Goal: Information Seeking & Learning: Learn about a topic

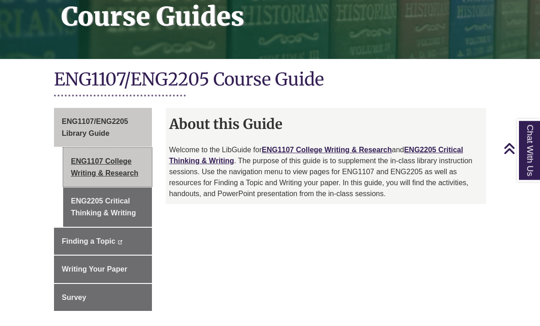
scroll to position [160, 0]
click at [140, 162] on link "ENG1107 College Writing & Research" at bounding box center [107, 167] width 89 height 39
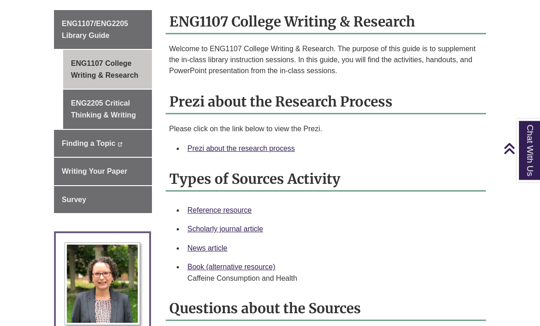
scroll to position [260, 0]
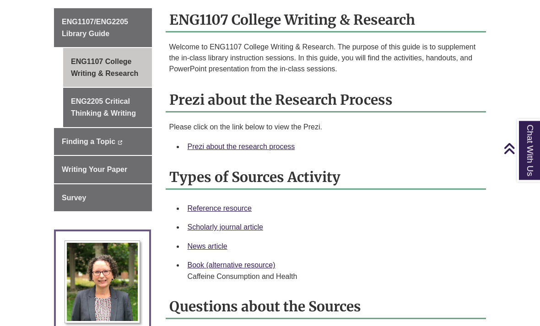
click at [296, 170] on h2 "Types of Sources Activity" at bounding box center [326, 178] width 321 height 24
click at [278, 151] on link "Prezi about the research process" at bounding box center [242, 147] width 108 height 8
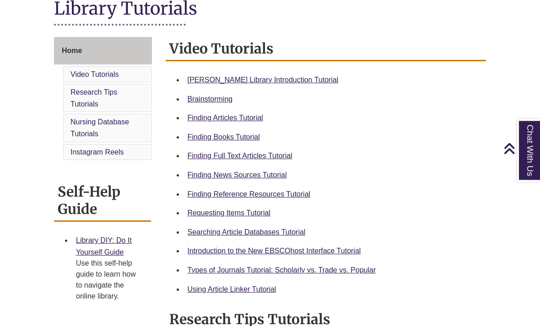
scroll to position [220, 0]
click at [303, 194] on link "Finding Reference Resources Tutorial" at bounding box center [249, 194] width 123 height 8
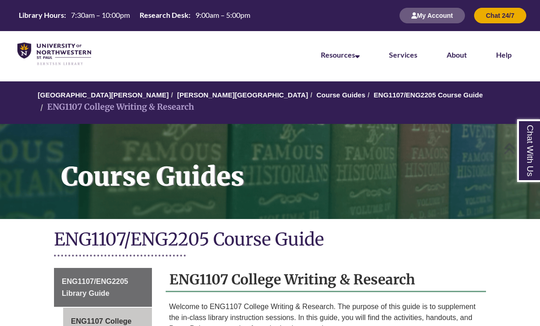
scroll to position [275, 0]
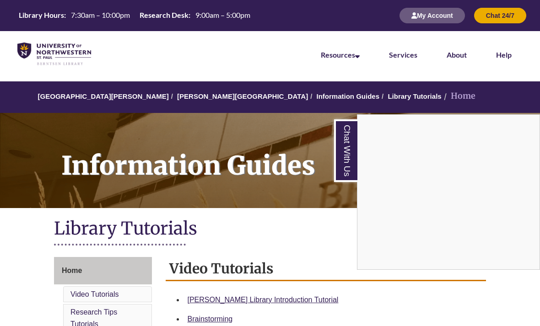
click at [205, 95] on div "Chat With Us" at bounding box center [270, 163] width 540 height 326
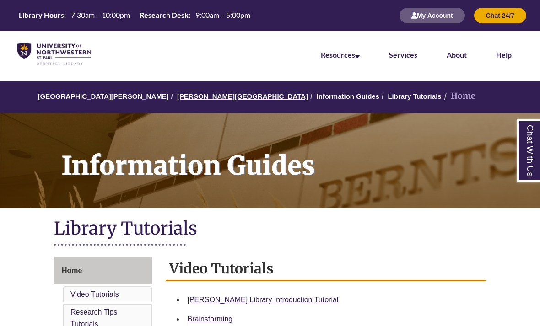
click at [209, 100] on link "[PERSON_NAME][GEOGRAPHIC_DATA]" at bounding box center [242, 96] width 131 height 8
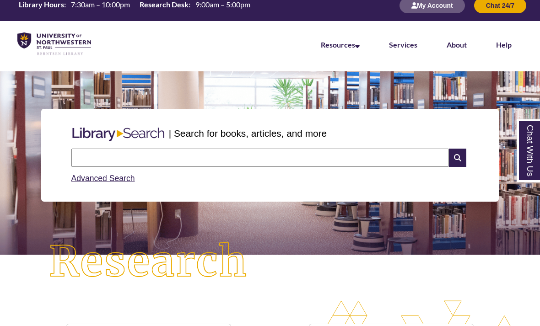
scroll to position [11, 0]
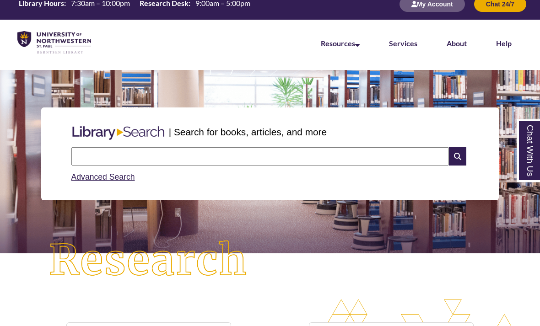
click at [173, 155] on input "text" at bounding box center [260, 156] width 378 height 18
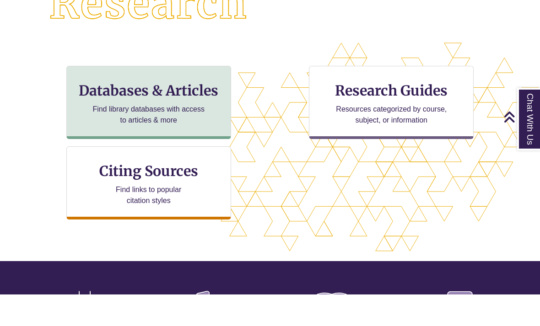
scroll to position [354, 462]
click at [154, 97] on div "Databases & Articles Find library databases with access to articles & more" at bounding box center [148, 133] width 165 height 73
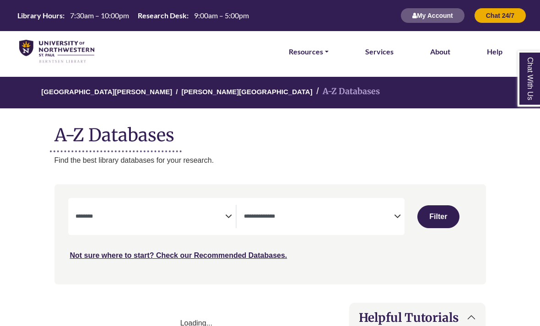
select select "Database Subject Filter"
select select "Database Types Filter"
select select "Database Subject Filter"
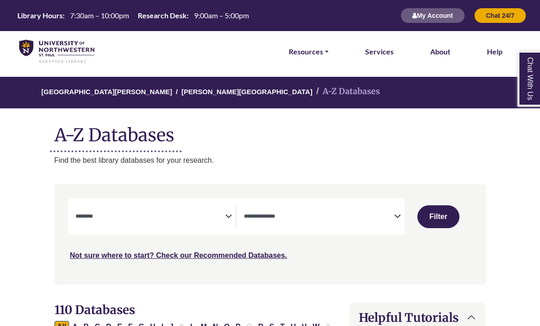
click at [353, 220] on span "Search filters" at bounding box center [319, 216] width 150 height 23
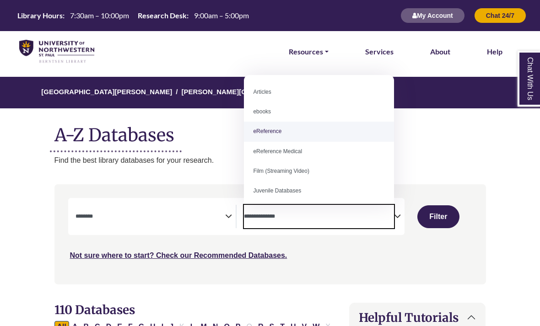
select select "*****"
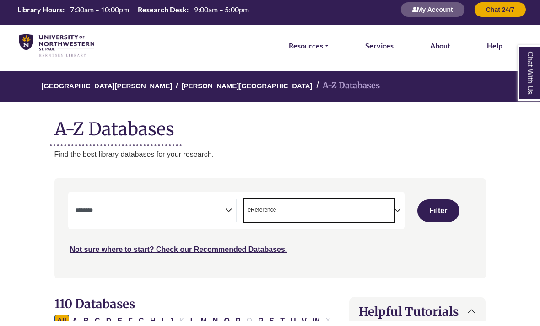
scroll to position [28, 0]
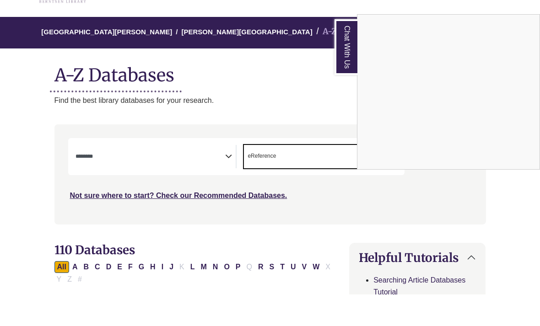
click at [217, 157] on div "Chat With Us" at bounding box center [270, 163] width 540 height 326
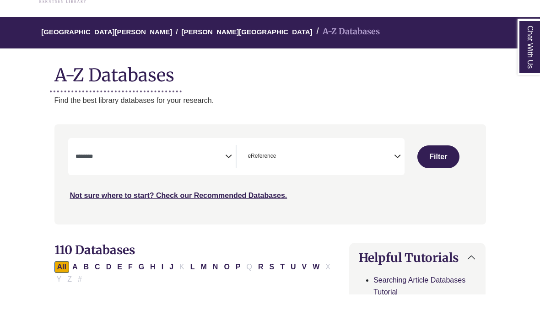
scroll to position [60, 0]
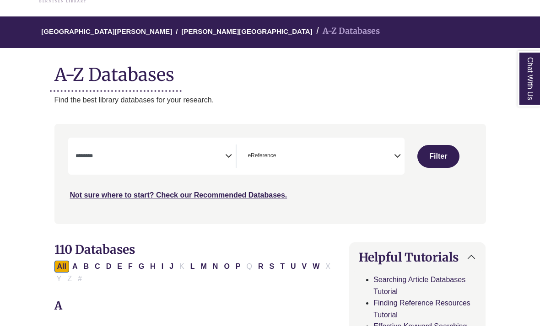
click at [230, 154] on icon "Search filters" at bounding box center [228, 155] width 7 height 14
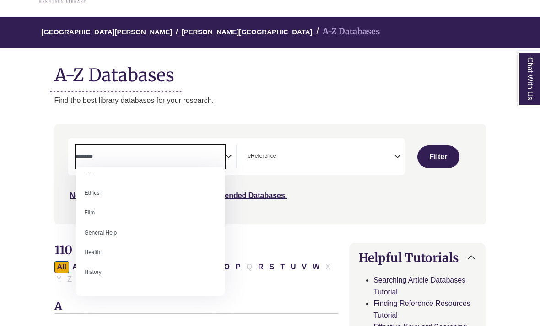
scroll to position [346, 0]
select select "*****"
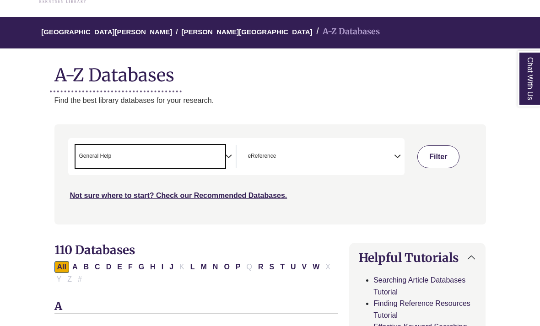
click at [442, 151] on button "Filter" at bounding box center [438, 157] width 42 height 23
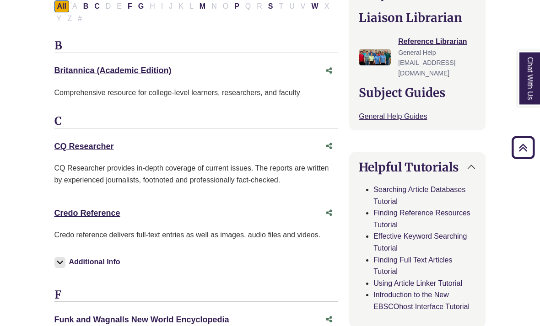
scroll to position [324, 0]
click at [78, 213] on link "Credo Reference This link opens in a new window" at bounding box center [87, 213] width 66 height 9
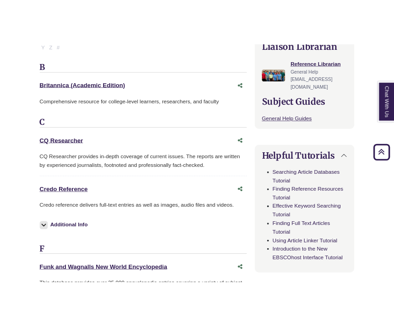
scroll to position [196, 0]
